Goal: Transaction & Acquisition: Purchase product/service

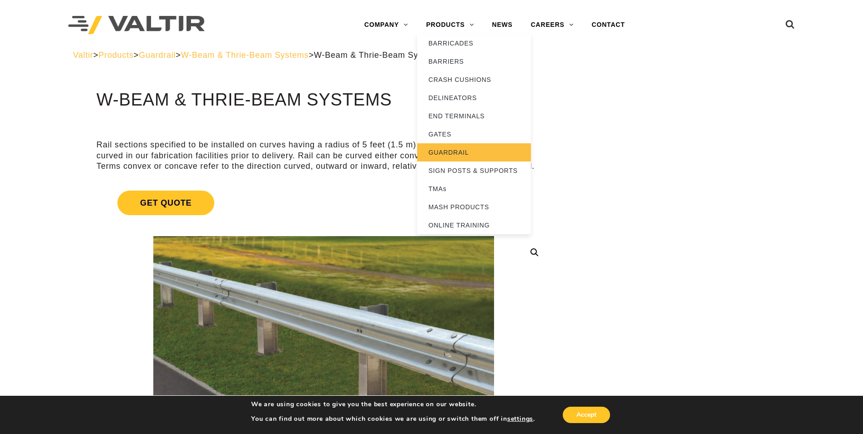
click at [497, 155] on link "GUARDRAIL" at bounding box center [474, 152] width 114 height 18
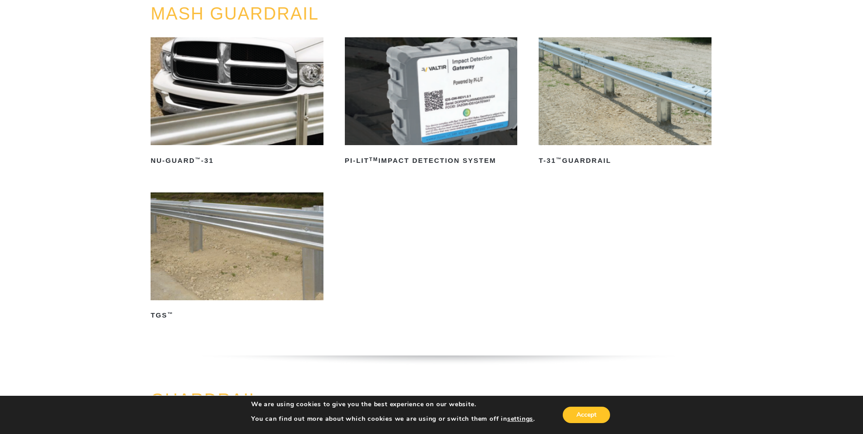
scroll to position [91, 0]
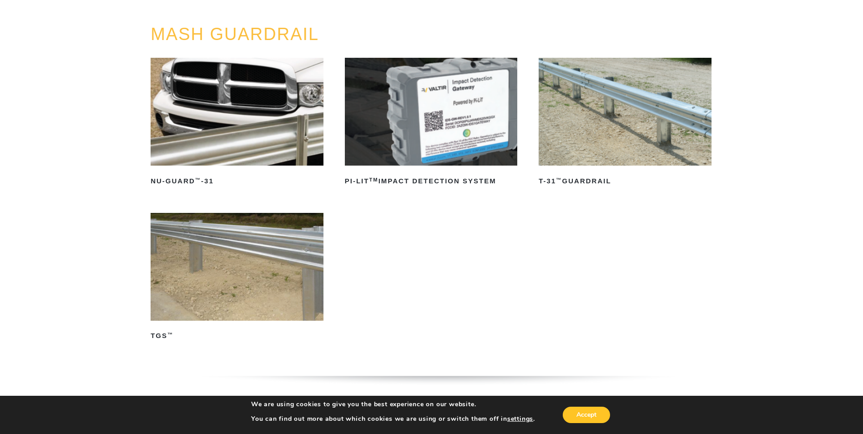
click at [622, 107] on img at bounding box center [625, 112] width 173 height 108
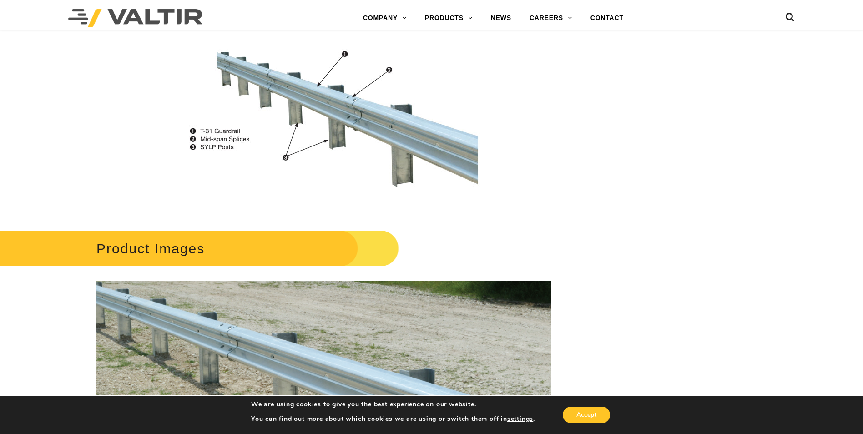
scroll to position [629, 0]
